Goal: Information Seeking & Learning: Learn about a topic

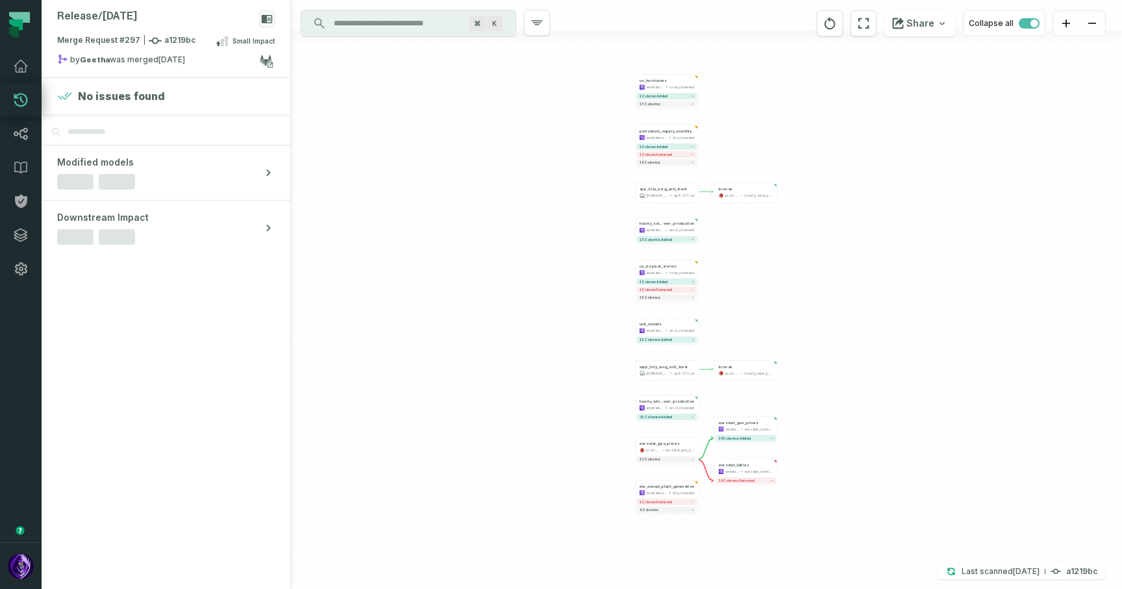
click at [472, 172] on div "+ us_hurricanes awsdatacatalog noaa_cleansed 1 column added 13 columns - bronze…" at bounding box center [706, 294] width 831 height 589
click at [192, 46] on div "Merge Request #297 a1219bc Small Impact" at bounding box center [165, 43] width 217 height 21
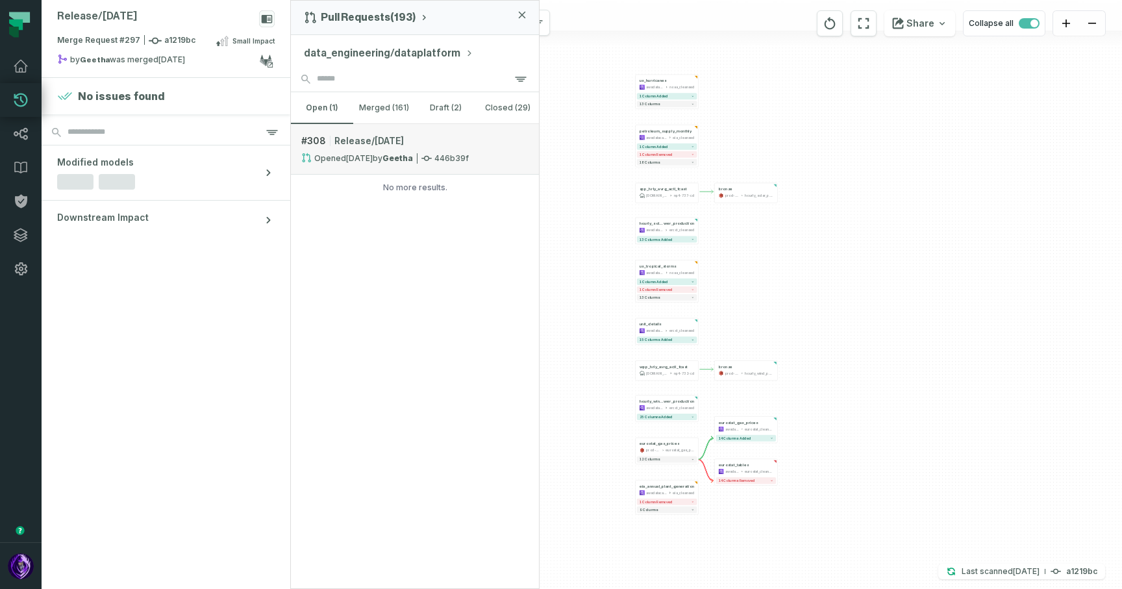
click at [353, 152] on link "# 308 Release/sep 9 2025 Opened 9/9/2025, 7:25:44 PM by Geetha 446b39f" at bounding box center [415, 149] width 248 height 51
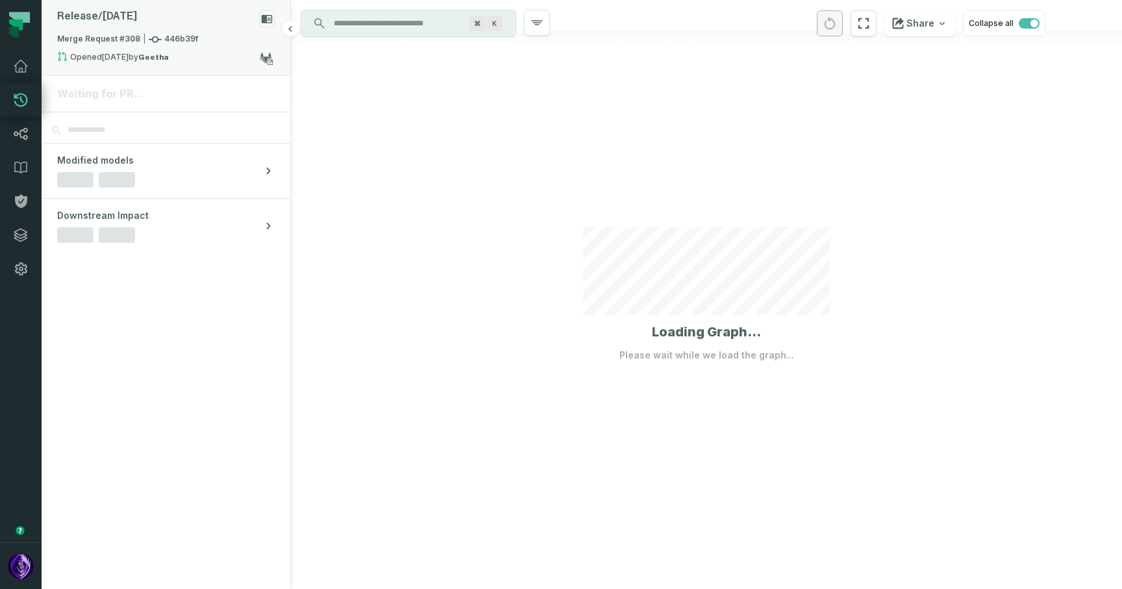
click at [197, 16] on div "Release/ sep 9 2025" at bounding box center [165, 21] width 217 height 23
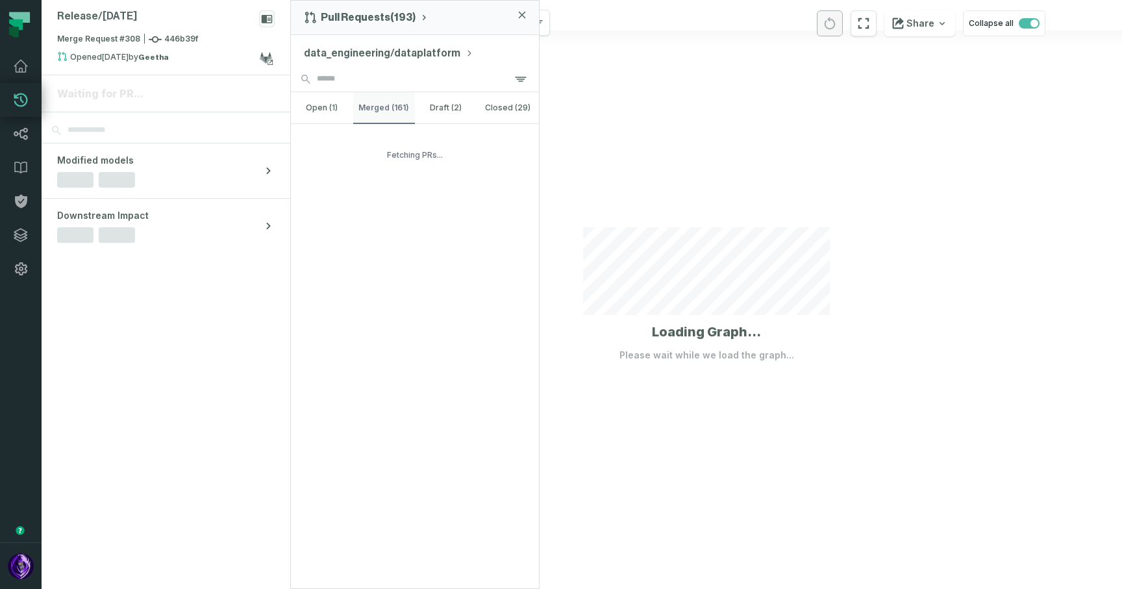
click at [365, 92] on button "merged (161)" at bounding box center [384, 107] width 62 height 31
click at [214, 36] on div "Merge Request #308 446b39f" at bounding box center [165, 42] width 217 height 18
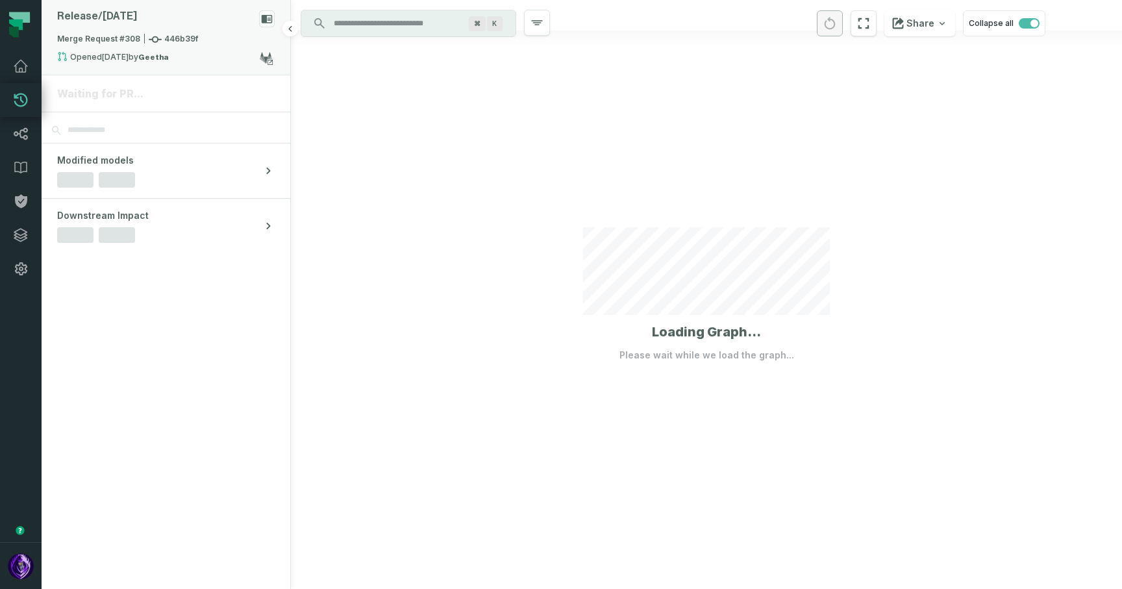
click at [214, 36] on div "Merge Request #308 446b39f" at bounding box center [165, 42] width 217 height 18
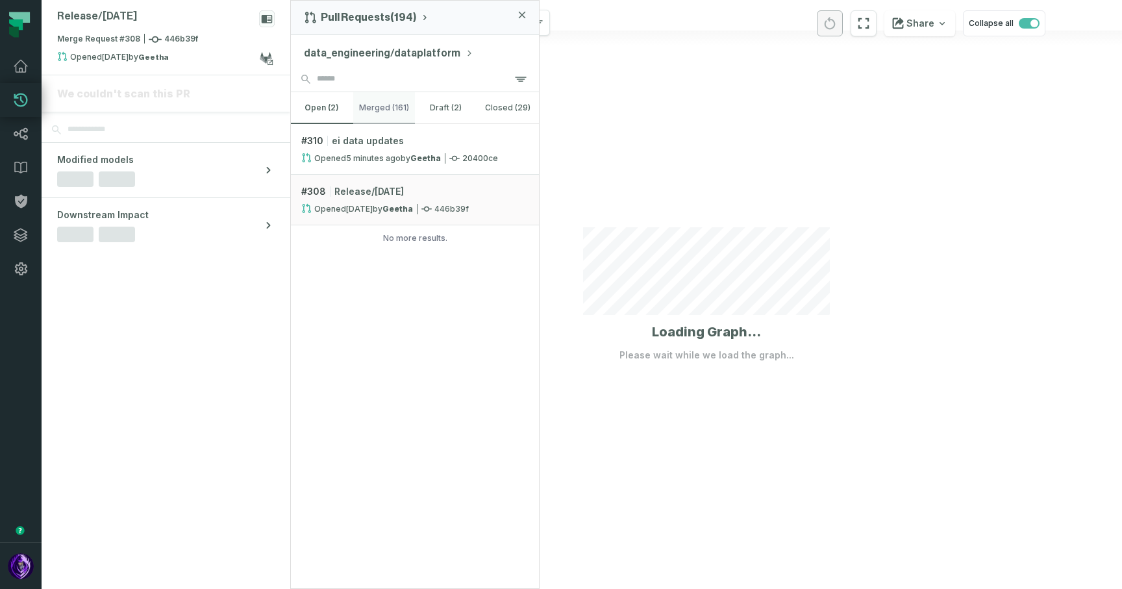
click at [378, 110] on button "merged (161)" at bounding box center [384, 107] width 62 height 31
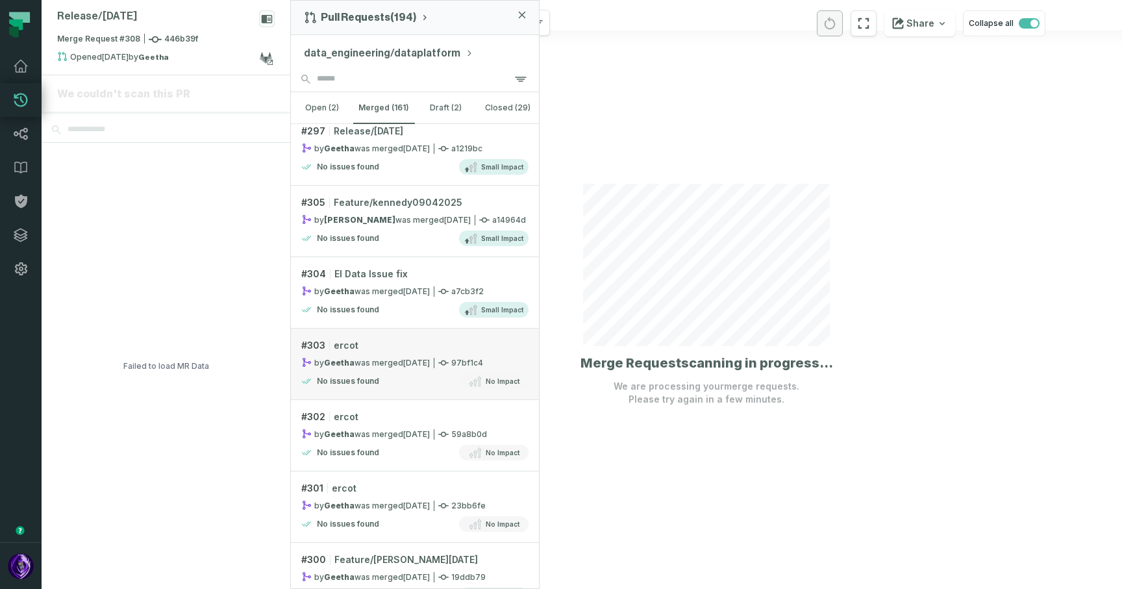
scroll to position [122, 0]
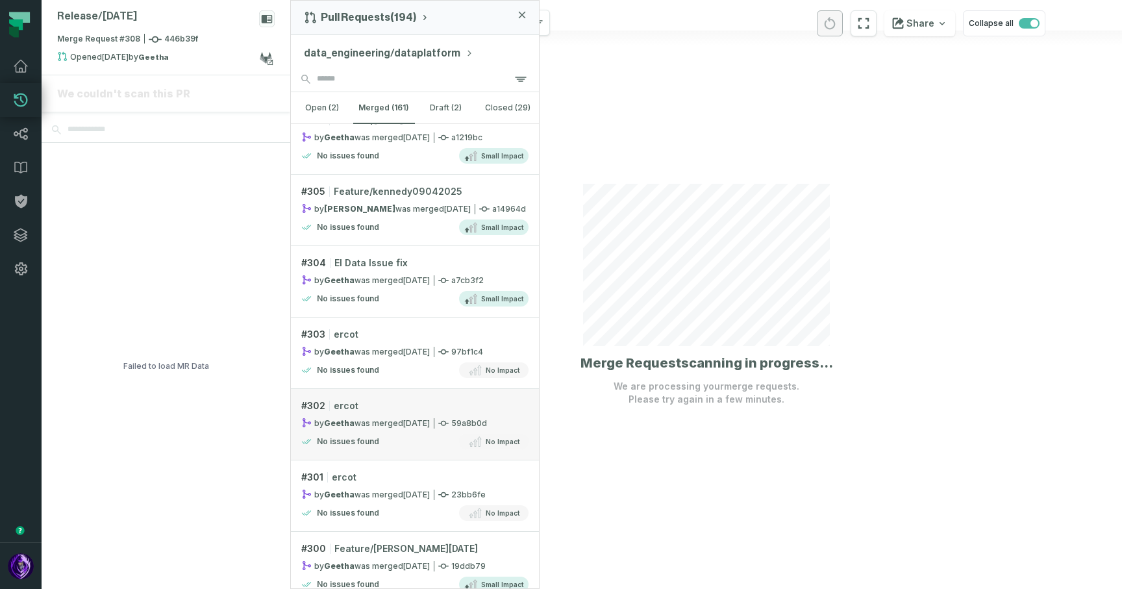
click at [423, 408] on div "# 302 ercot" at bounding box center [414, 405] width 227 height 13
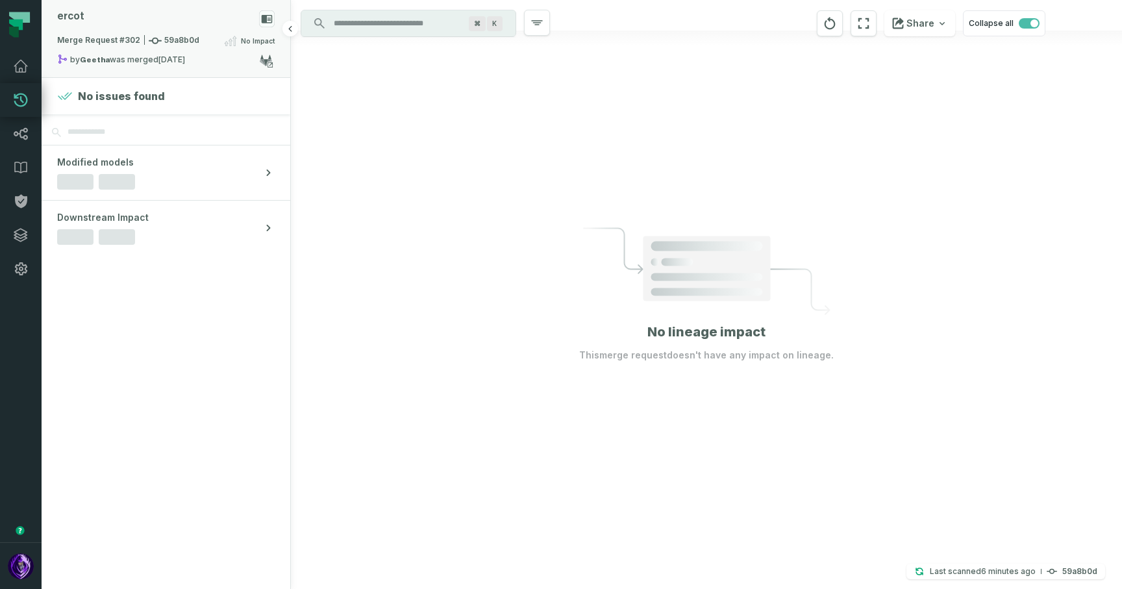
click at [218, 20] on div "ercot" at bounding box center [165, 21] width 217 height 23
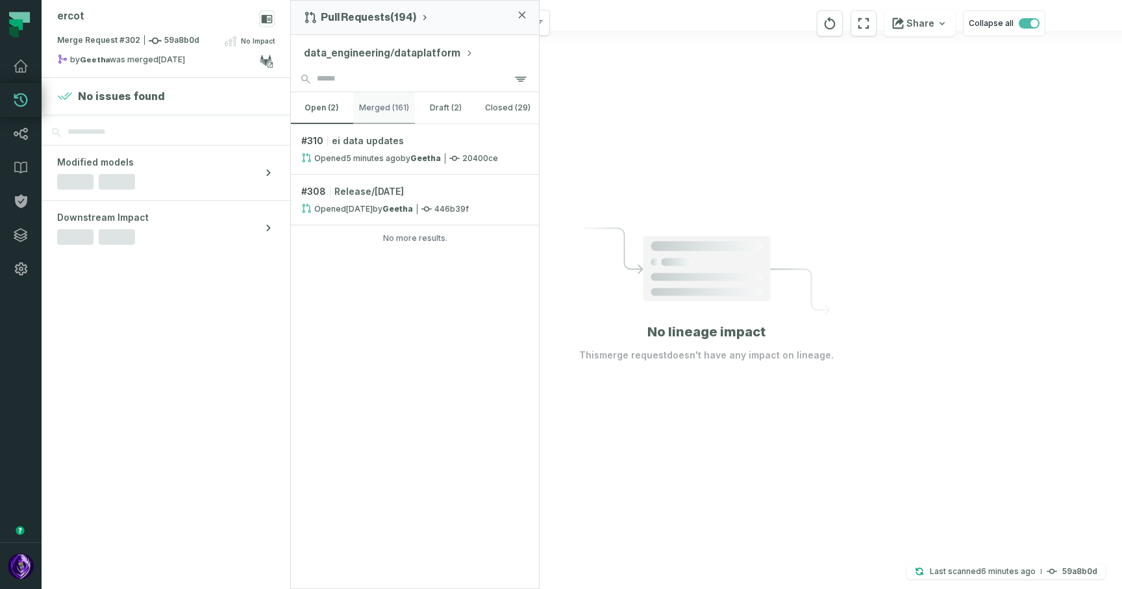
click at [375, 107] on button "merged (161)" at bounding box center [384, 107] width 62 height 31
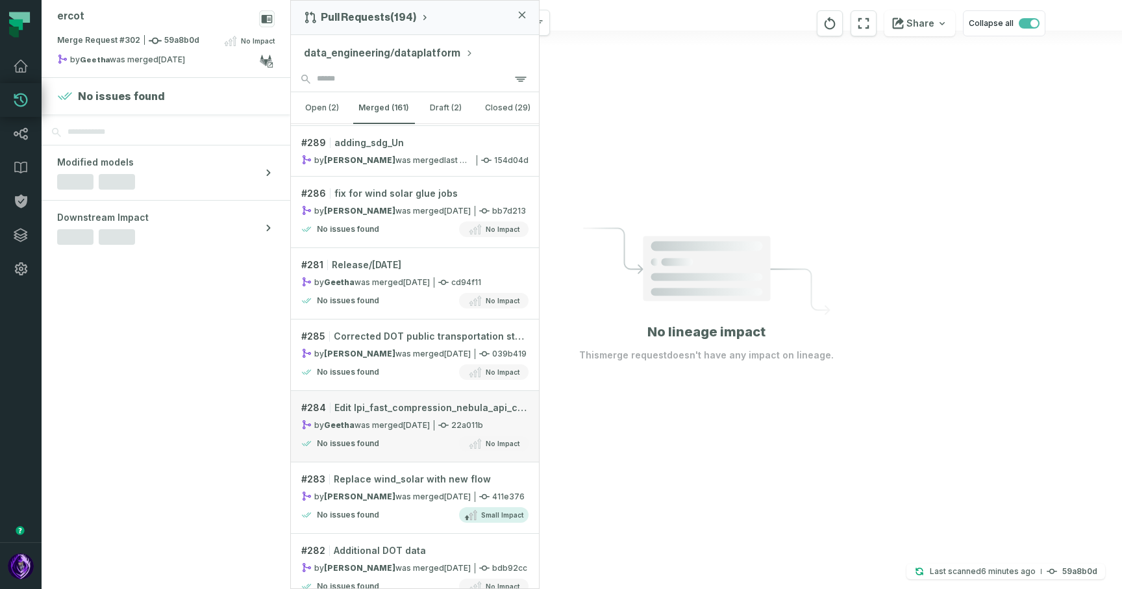
scroll to position [1294, 0]
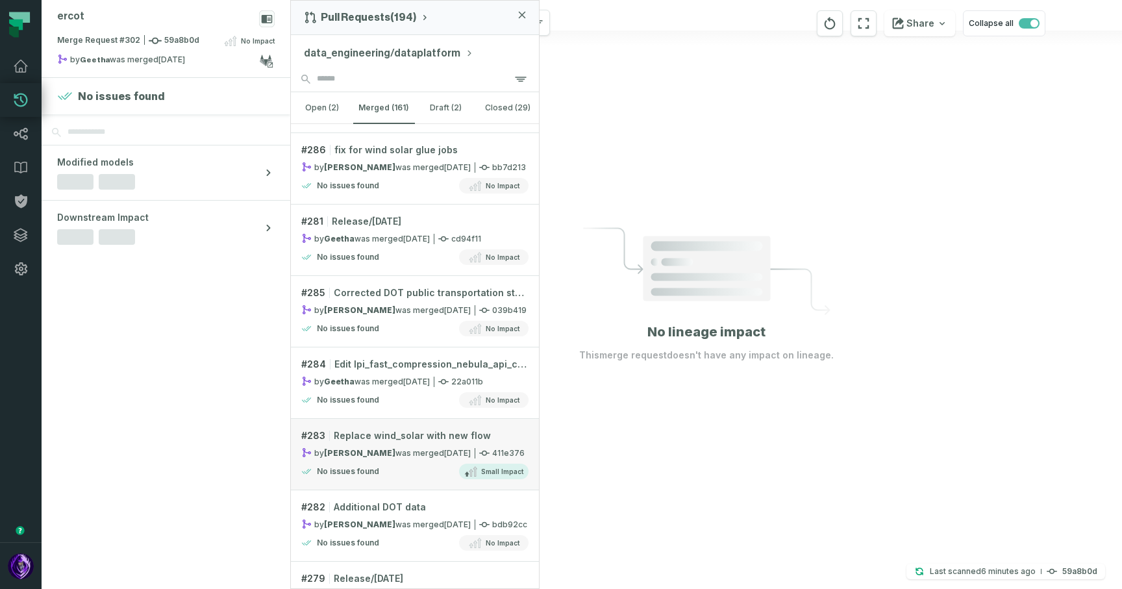
click at [421, 465] on div "No issues found Small Impact" at bounding box center [414, 472] width 227 height 16
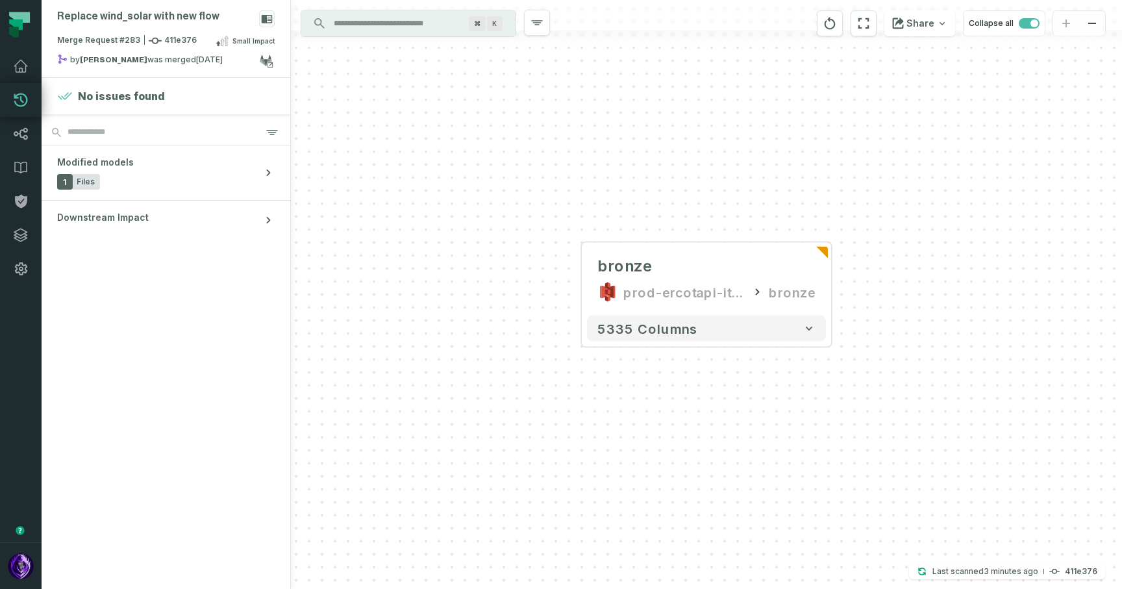
click at [467, 308] on div "bronze prod-ercotapi-it-bhl-public-raw/ercot/wind_solar bronze 5335 columns" at bounding box center [706, 294] width 831 height 589
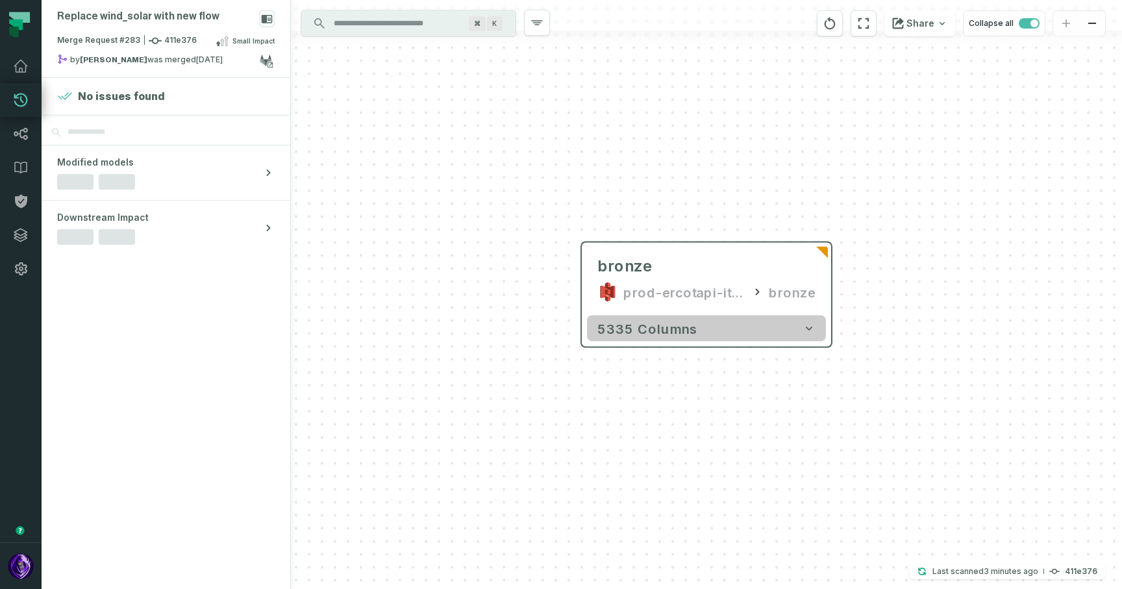
click at [803, 339] on button "5335 columns" at bounding box center [706, 328] width 239 height 26
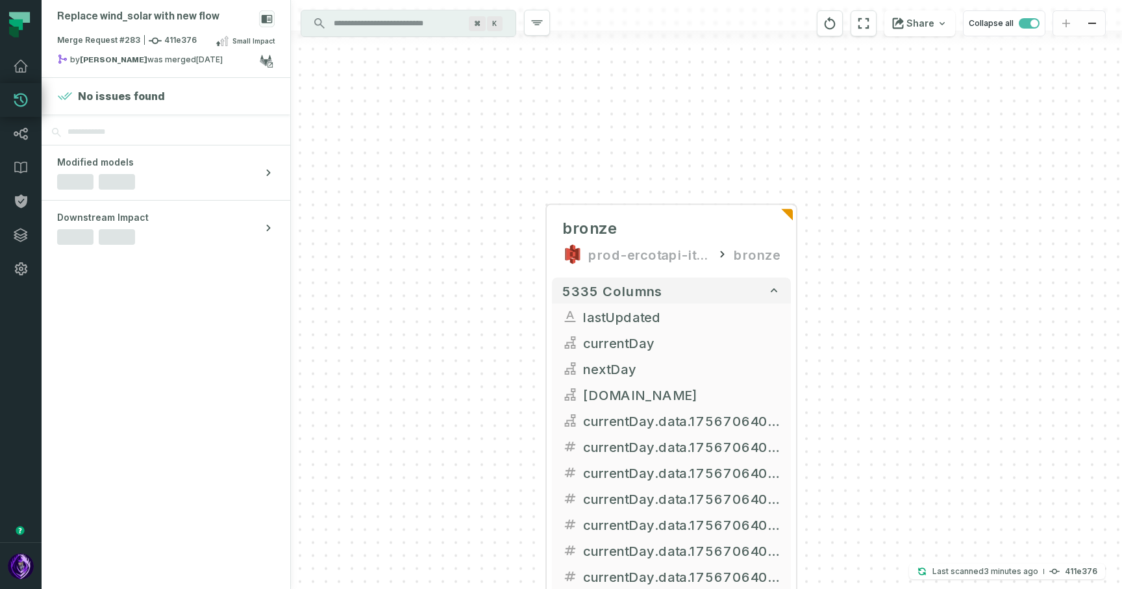
drag, startPoint x: 909, startPoint y: 398, endPoint x: 861, endPoint y: 358, distance: 62.3
click at [861, 358] on div "bronze prod-ercotapi-it-bhl-public-raw/ercot/wind_solar bronze 5335 columns las…" at bounding box center [706, 294] width 831 height 589
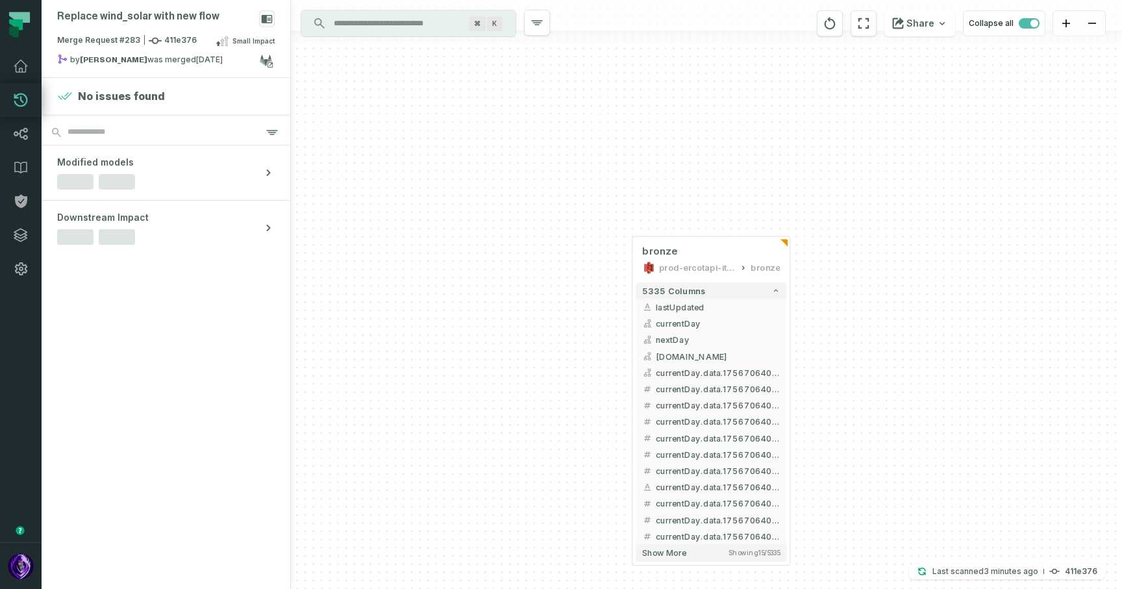
drag, startPoint x: 782, startPoint y: 288, endPoint x: 506, endPoint y: 459, distance: 325.0
click at [782, 288] on button "5335 columns" at bounding box center [711, 290] width 151 height 16
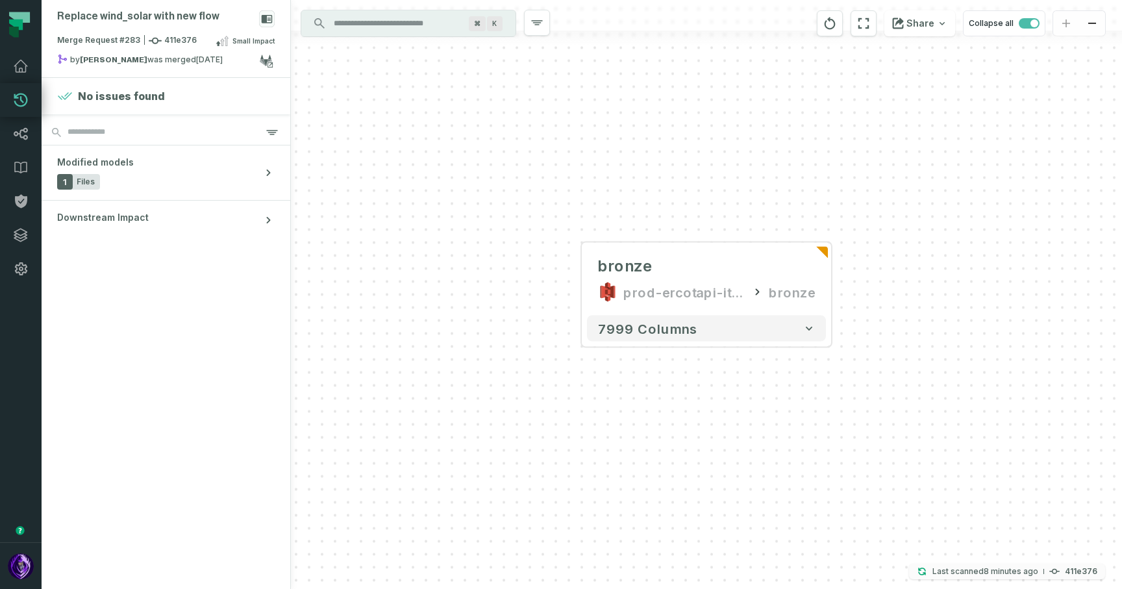
click at [1078, 570] on h4 "411e376" at bounding box center [1081, 571] width 32 height 8
